Goal: Check status: Check status

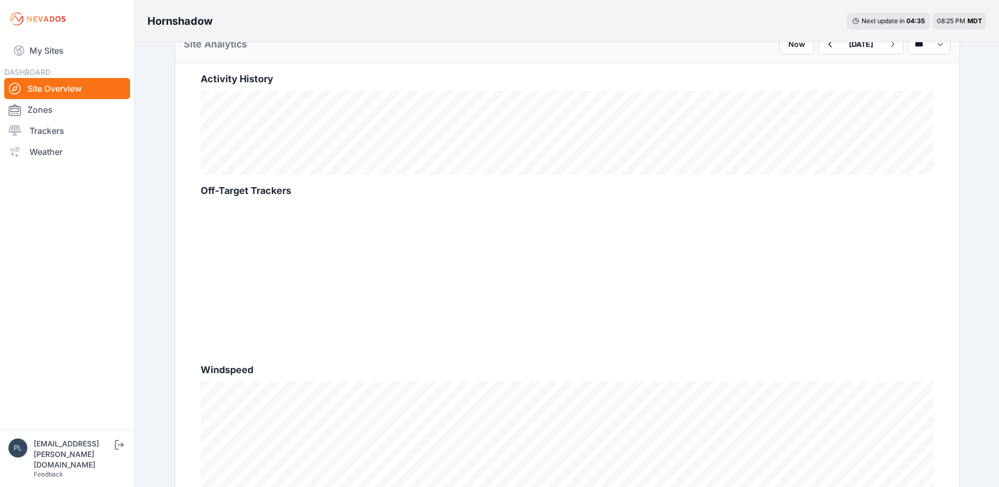
scroll to position [211, 0]
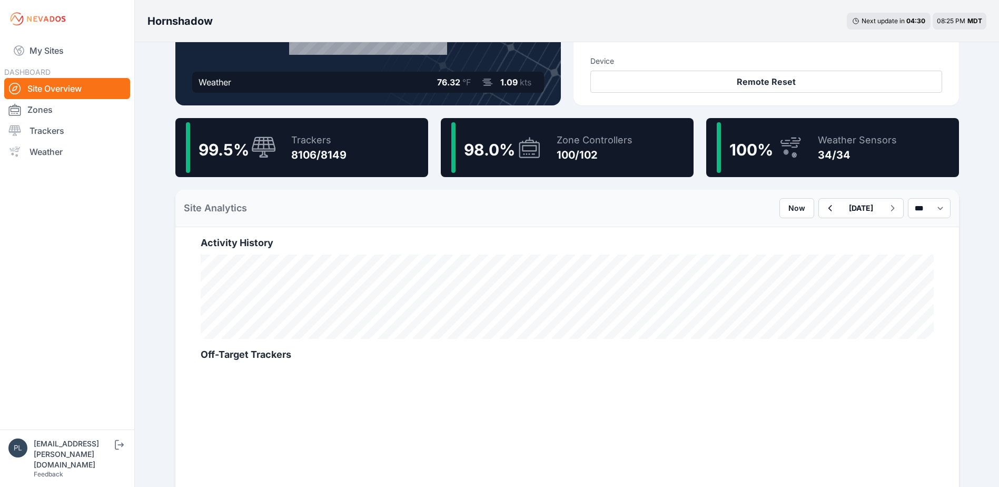
click at [291, 155] on div "8106/8149" at bounding box center [318, 154] width 55 height 15
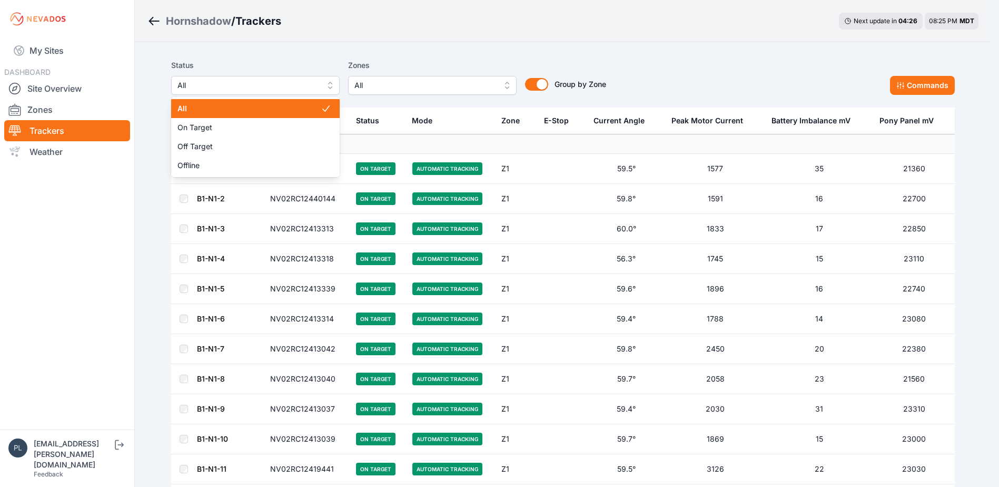
click at [309, 91] on span "All" at bounding box center [247, 85] width 141 height 13
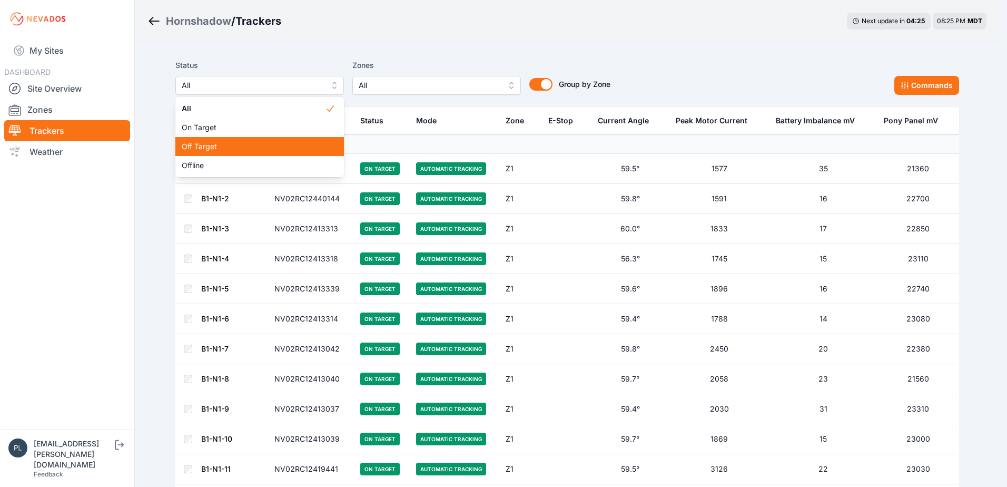
click at [261, 147] on span "Off Target" at bounding box center [253, 146] width 143 height 11
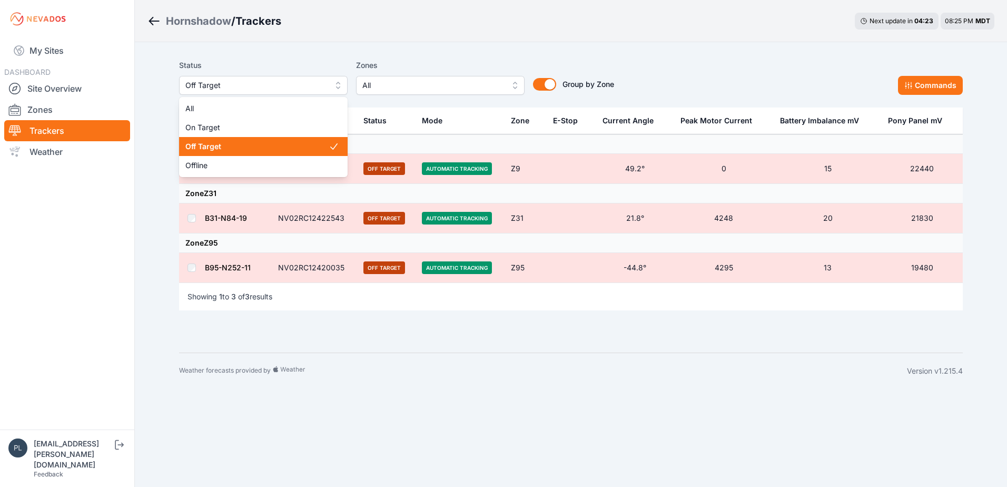
click at [321, 84] on span "Off Target" at bounding box center [255, 85] width 141 height 13
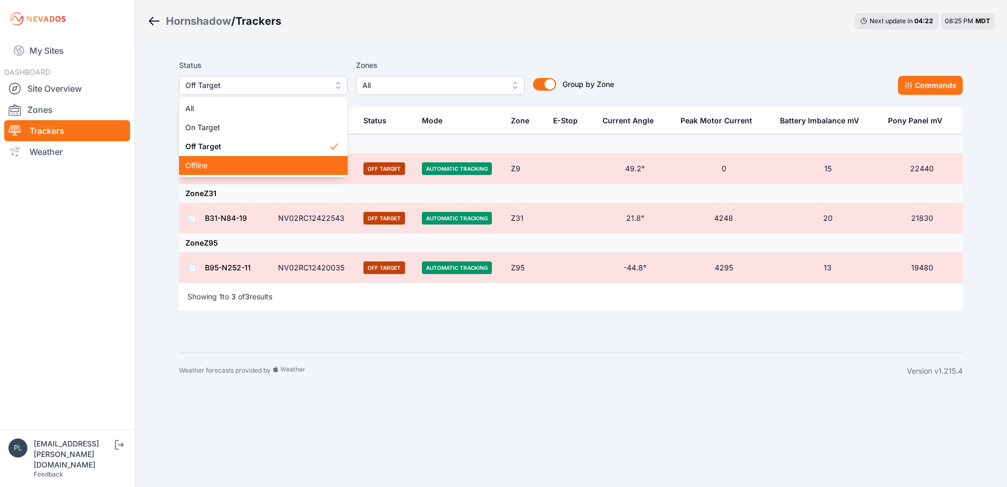
click at [269, 170] on span "Offline" at bounding box center [256, 165] width 143 height 11
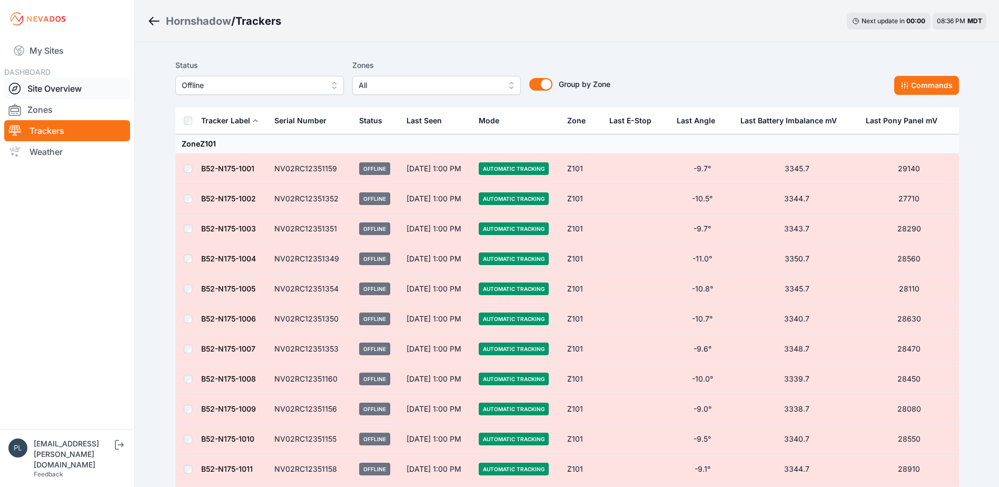
click at [74, 91] on link "Site Overview" at bounding box center [67, 88] width 126 height 21
